Goal: Navigation & Orientation: Understand site structure

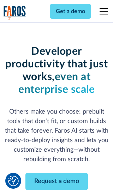
scroll to position [85, 0]
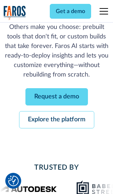
click at [56, 97] on link "Request a demo" at bounding box center [56, 96] width 62 height 17
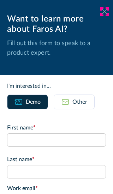
click at [104, 12] on icon at bounding box center [105, 11] width 6 height 5
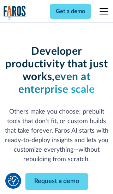
scroll to position [108, 0]
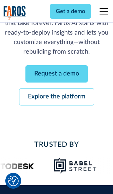
click at [56, 97] on link "Explore the platform" at bounding box center [56, 96] width 75 height 17
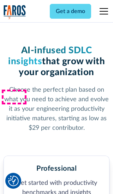
scroll to position [1094, 0]
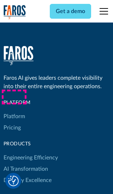
click at [14, 111] on link "Platform" at bounding box center [15, 116] width 22 height 11
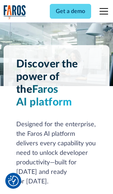
scroll to position [5529, 0]
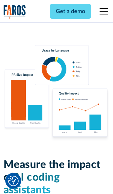
scroll to position [4364, 0]
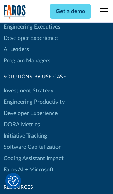
click at [21, 119] on link "DORA Metrics" at bounding box center [22, 124] width 36 height 11
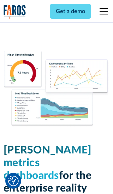
scroll to position [3091, 0]
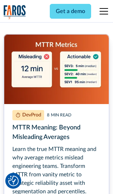
scroll to position [3193, 0]
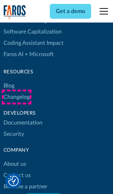
click at [16, 97] on link "Changelog" at bounding box center [17, 96] width 26 height 11
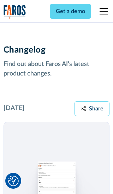
scroll to position [8526, 0]
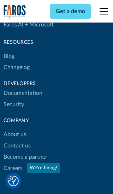
click at [14, 129] on link "About us" at bounding box center [15, 134] width 23 height 11
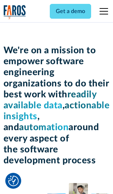
scroll to position [2434, 0]
